Goal: Information Seeking & Learning: Learn about a topic

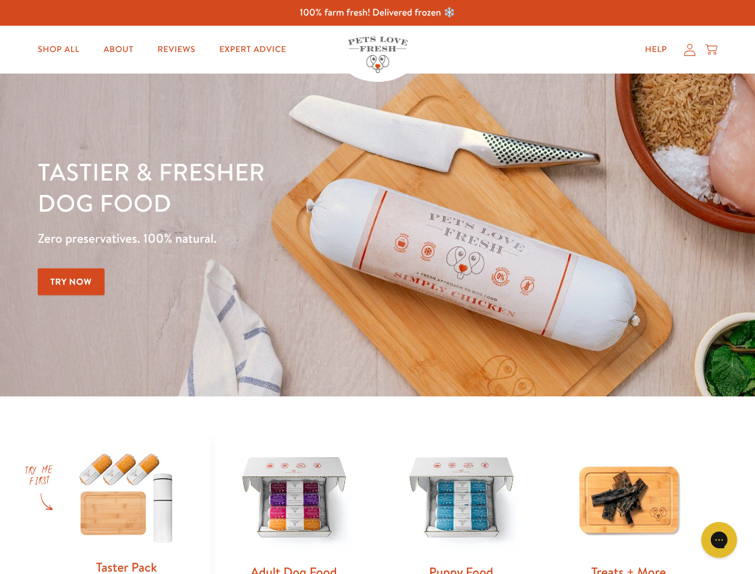
click at [377, 287] on div "Tastier & fresher dog food Zero preservatives. 100% natural. Try Now" at bounding box center [264, 235] width 453 height 158
click at [719, 540] on icon "Gorgias live chat" at bounding box center [718, 539] width 11 height 11
